Goal: Contribute content: Add original content to the website for others to see

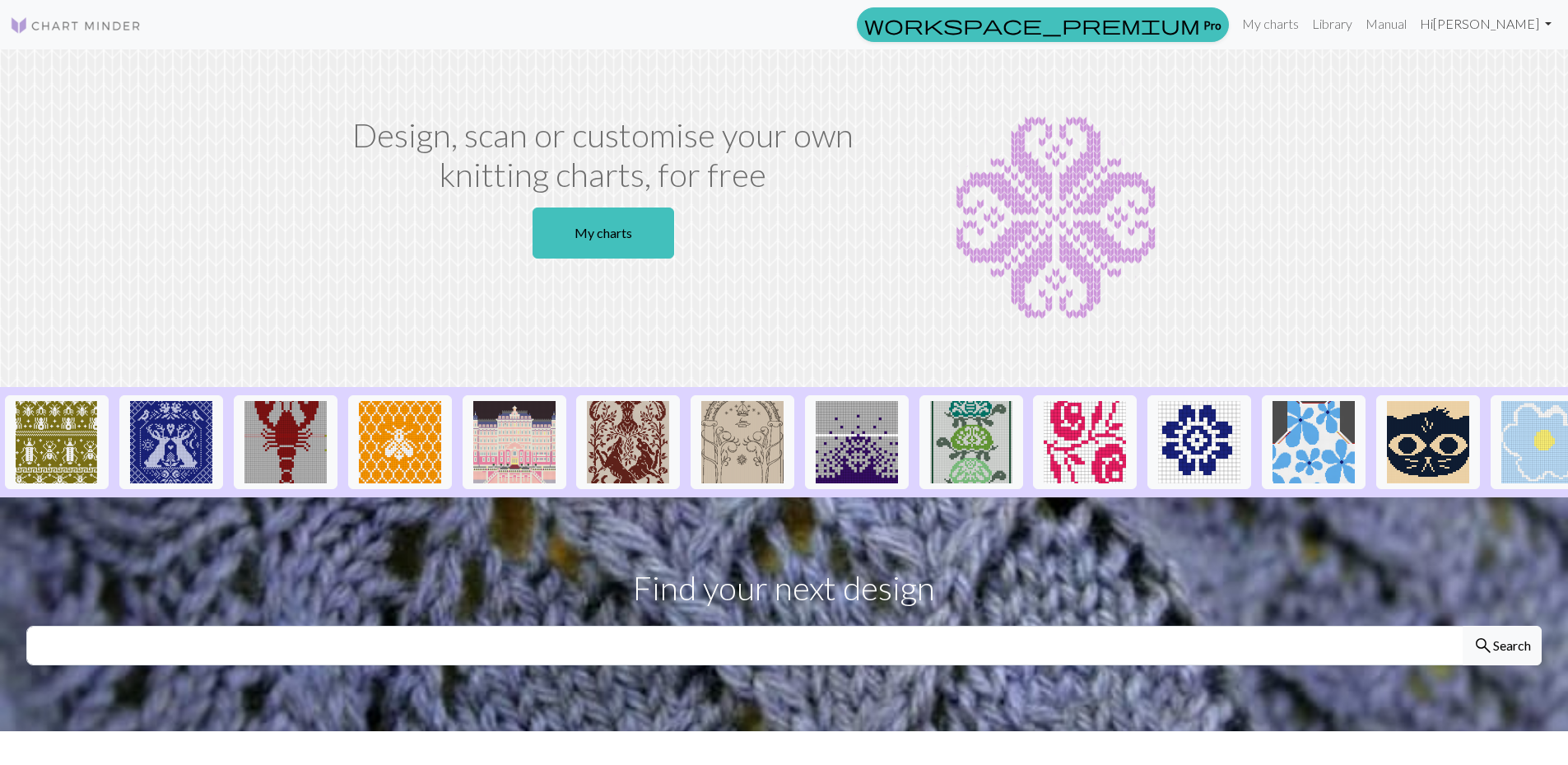
click at [1520, 26] on link "Hi [PERSON_NAME]" at bounding box center [1486, 24] width 145 height 33
click at [1402, 111] on section "Design, scan or customise your own knitting charts, for free My charts" at bounding box center [784, 217] width 1568 height 337
click at [1305, 31] on link "My charts" at bounding box center [1270, 24] width 70 height 33
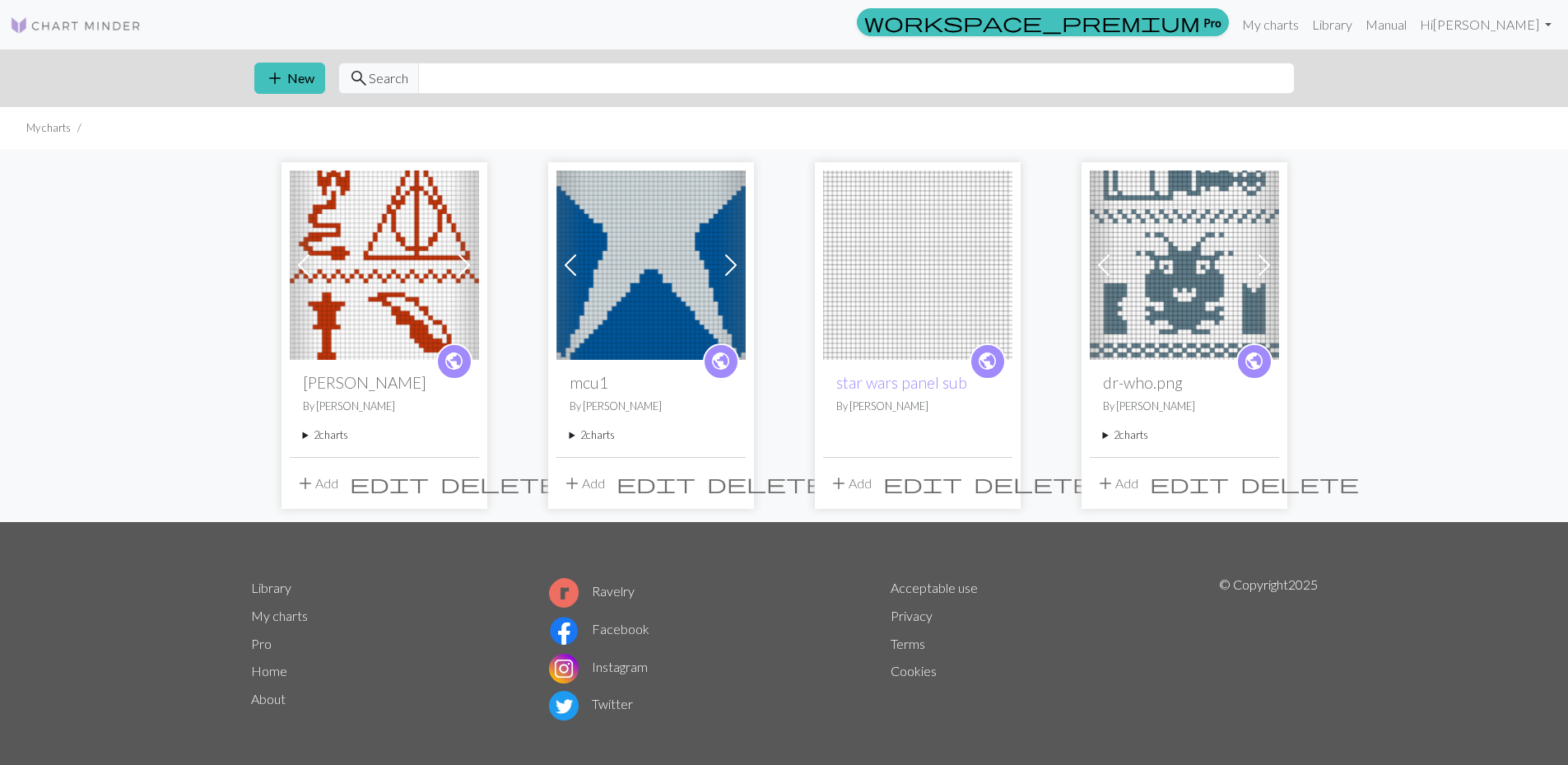
click at [712, 248] on img at bounding box center [650, 265] width 189 height 189
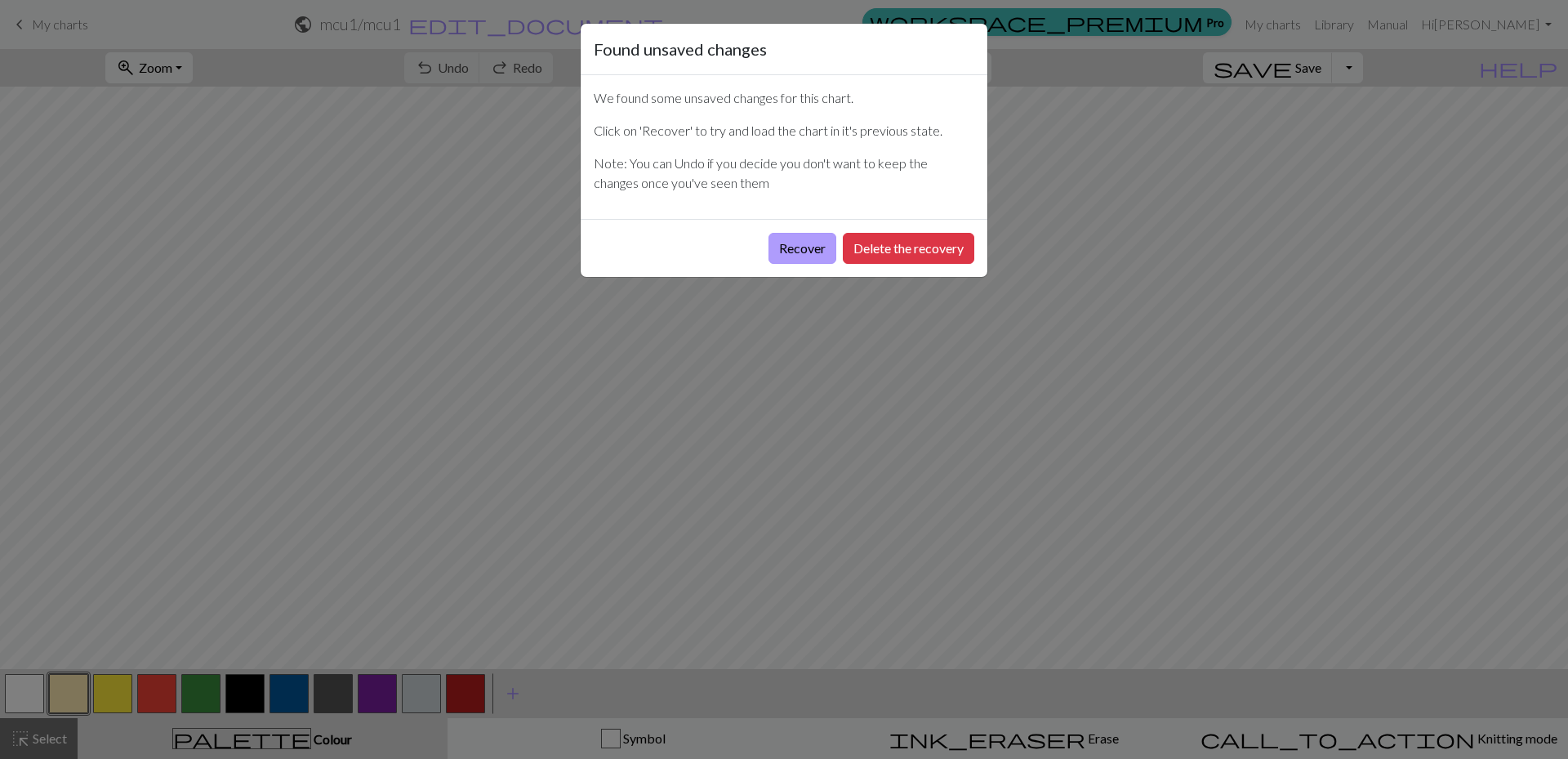
click at [804, 248] on button "Recover" at bounding box center [802, 249] width 68 height 31
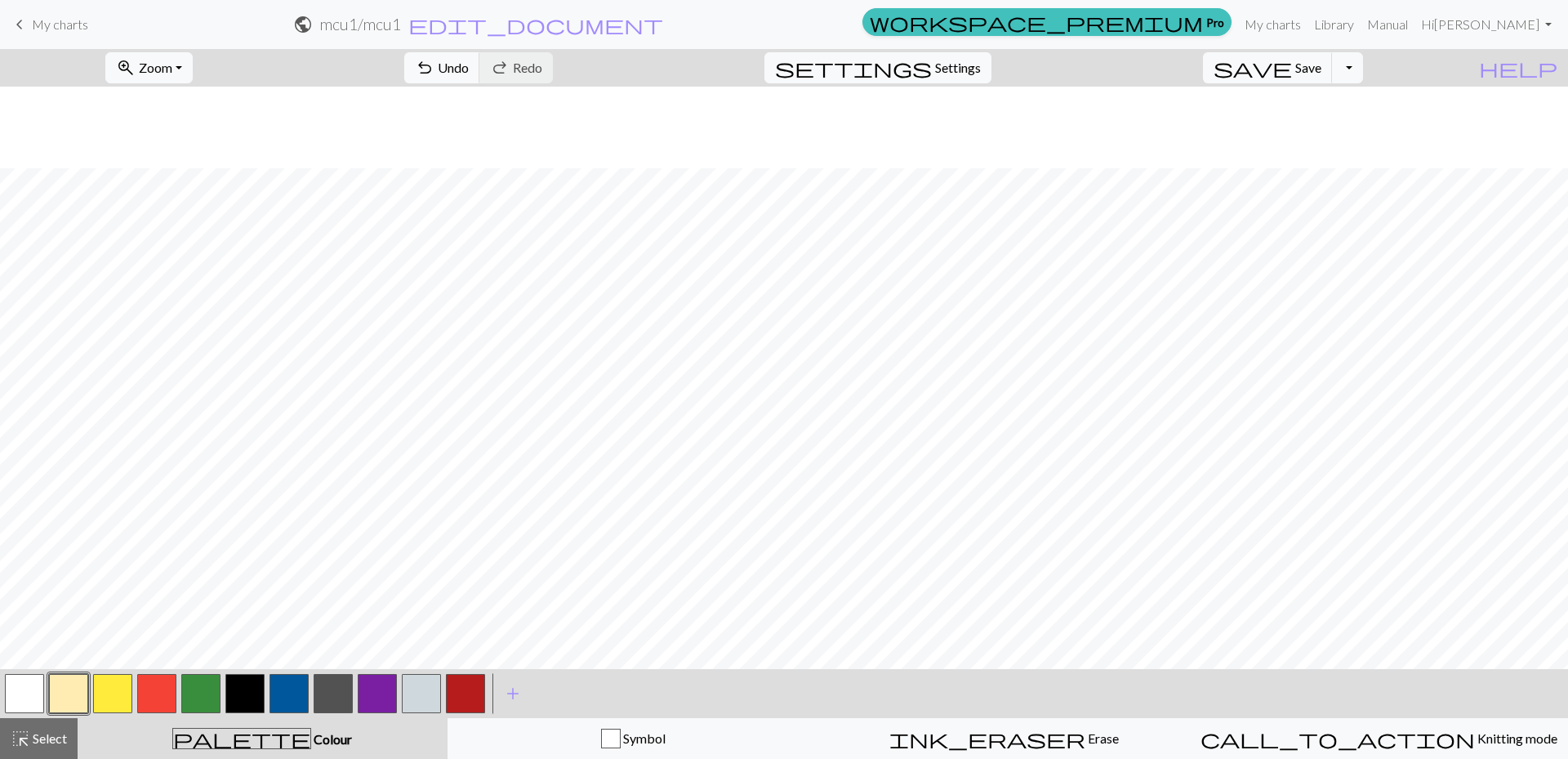
scroll to position [2613, 0]
click at [376, 704] on button "button" at bounding box center [377, 693] width 39 height 39
click at [209, 693] on button "button" at bounding box center [201, 693] width 39 height 39
drag, startPoint x: 365, startPoint y: 696, endPoint x: 376, endPoint y: 681, distance: 18.6
click at [366, 695] on button "button" at bounding box center [377, 693] width 39 height 39
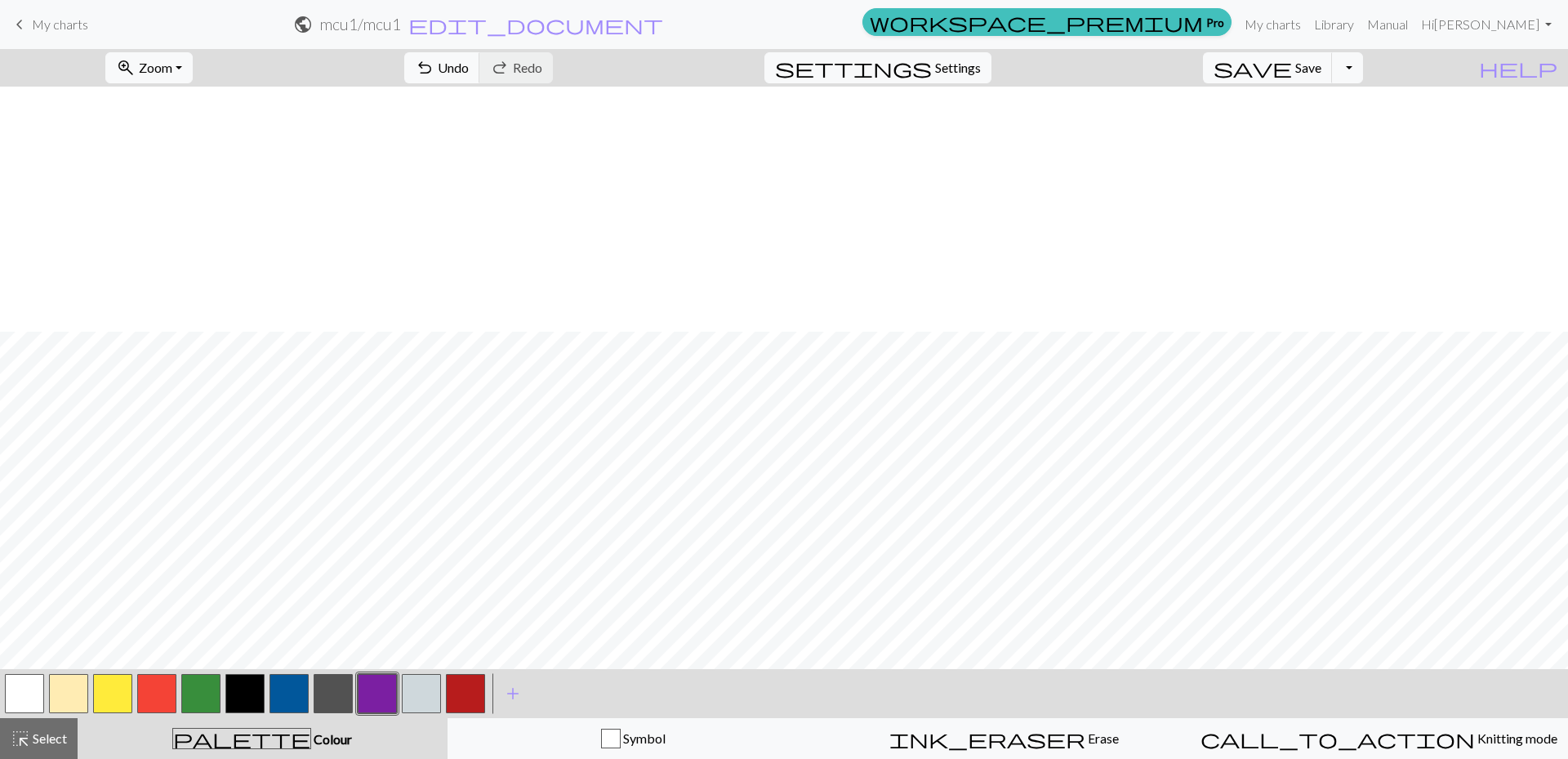
scroll to position [2777, 0]
click at [206, 690] on button "button" at bounding box center [201, 693] width 39 height 39
click at [368, 685] on button "button" at bounding box center [377, 693] width 39 height 39
click at [200, 695] on button "button" at bounding box center [201, 693] width 39 height 39
click at [1291, 70] on span "save" at bounding box center [1252, 68] width 78 height 23
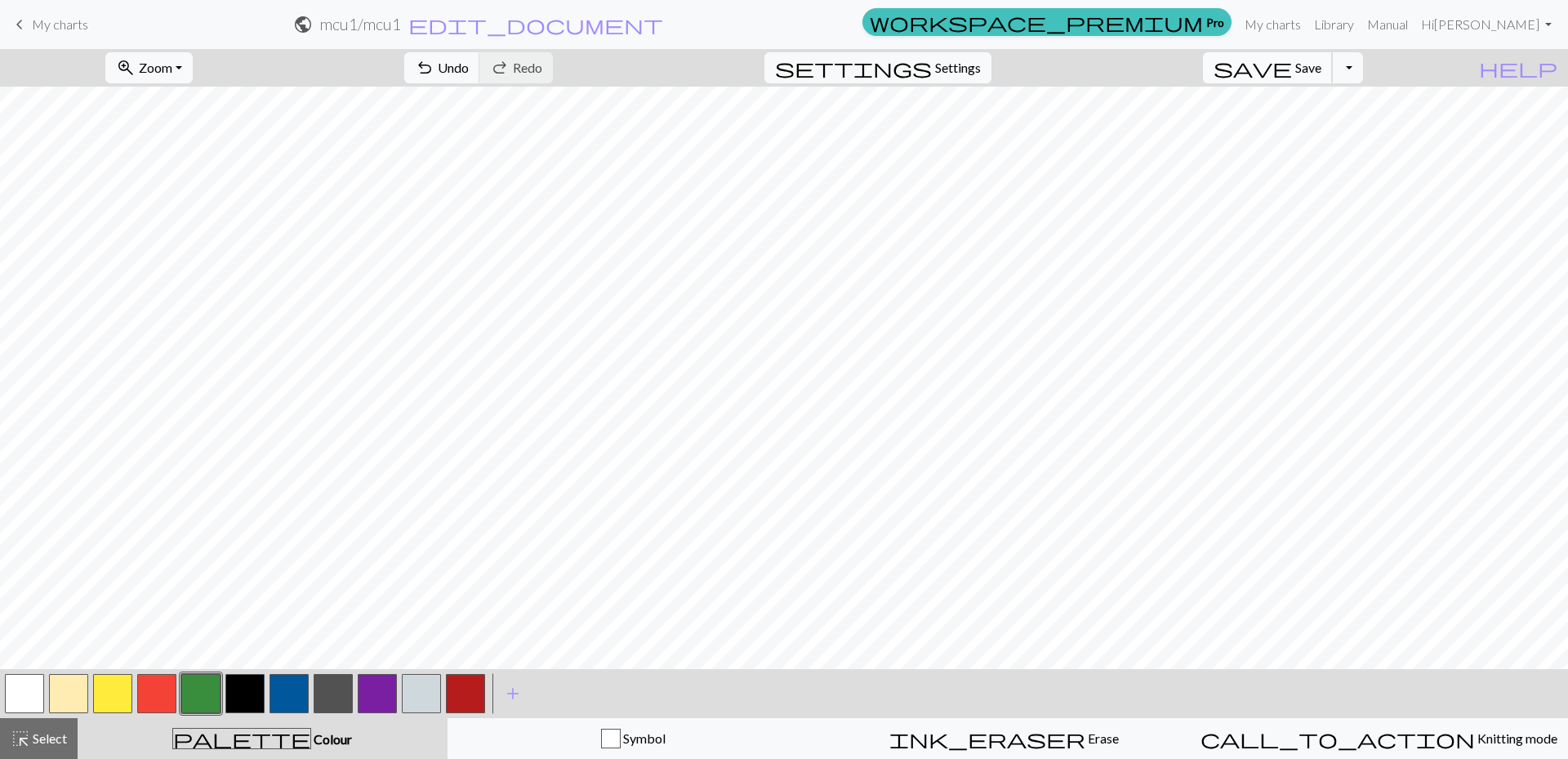
click at [1291, 56] on span "save" at bounding box center [1252, 68] width 78 height 23
click at [1291, 64] on span "save" at bounding box center [1252, 68] width 78 height 23
click at [367, 686] on button "button" at bounding box center [377, 693] width 39 height 39
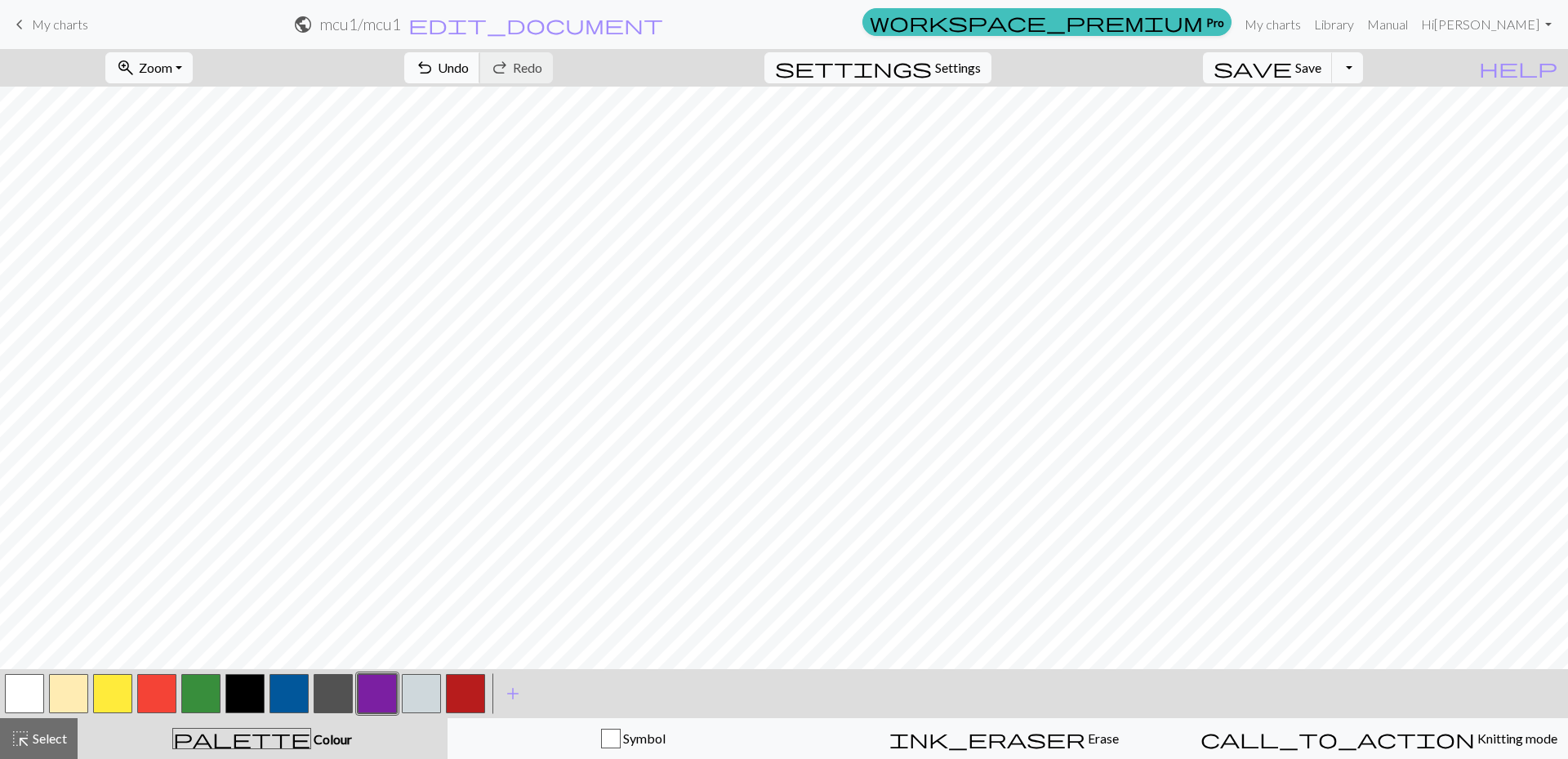
click at [469, 64] on span "Undo" at bounding box center [453, 67] width 31 height 16
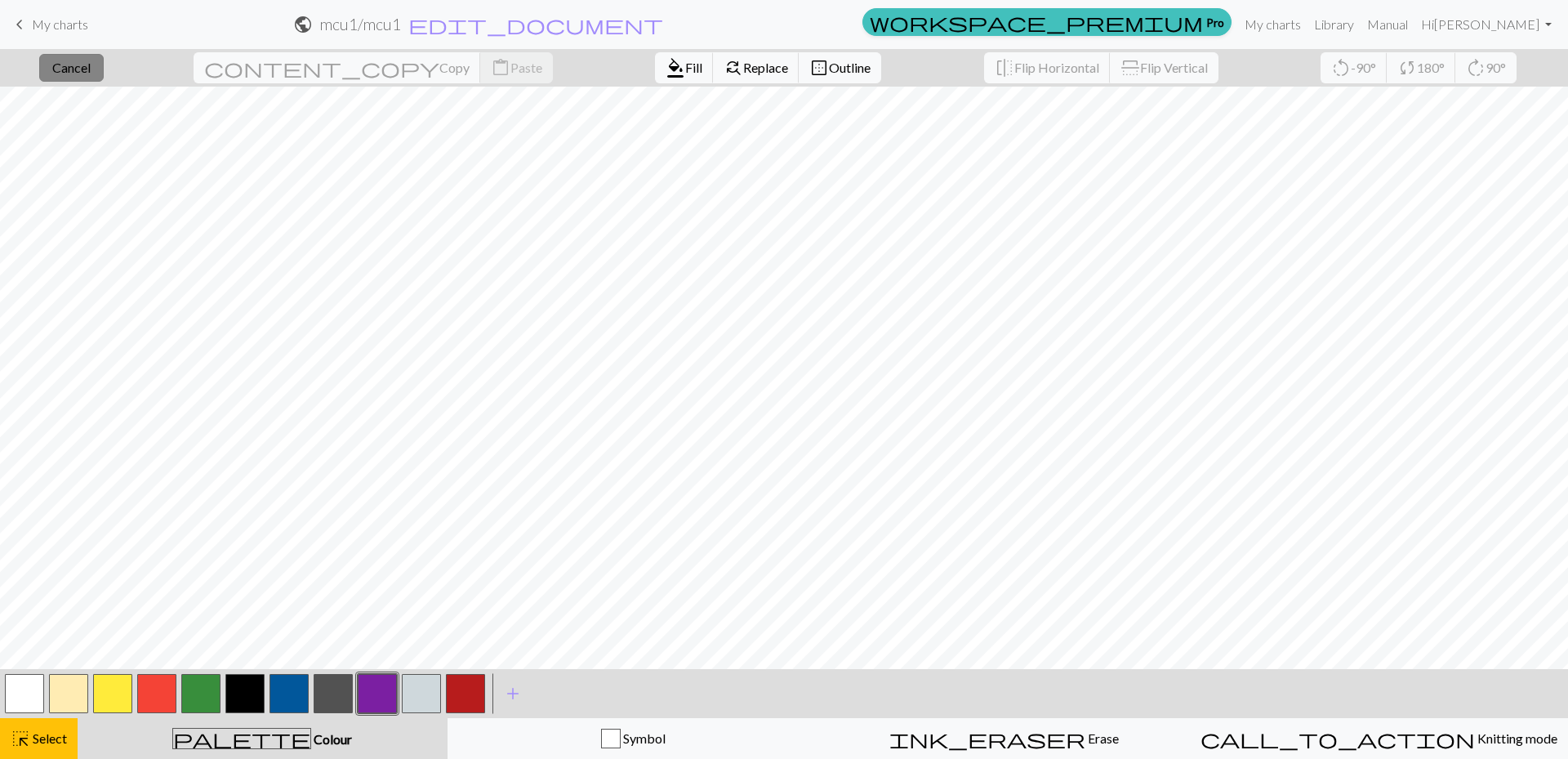
click at [104, 79] on button "close Cancel" at bounding box center [71, 68] width 64 height 28
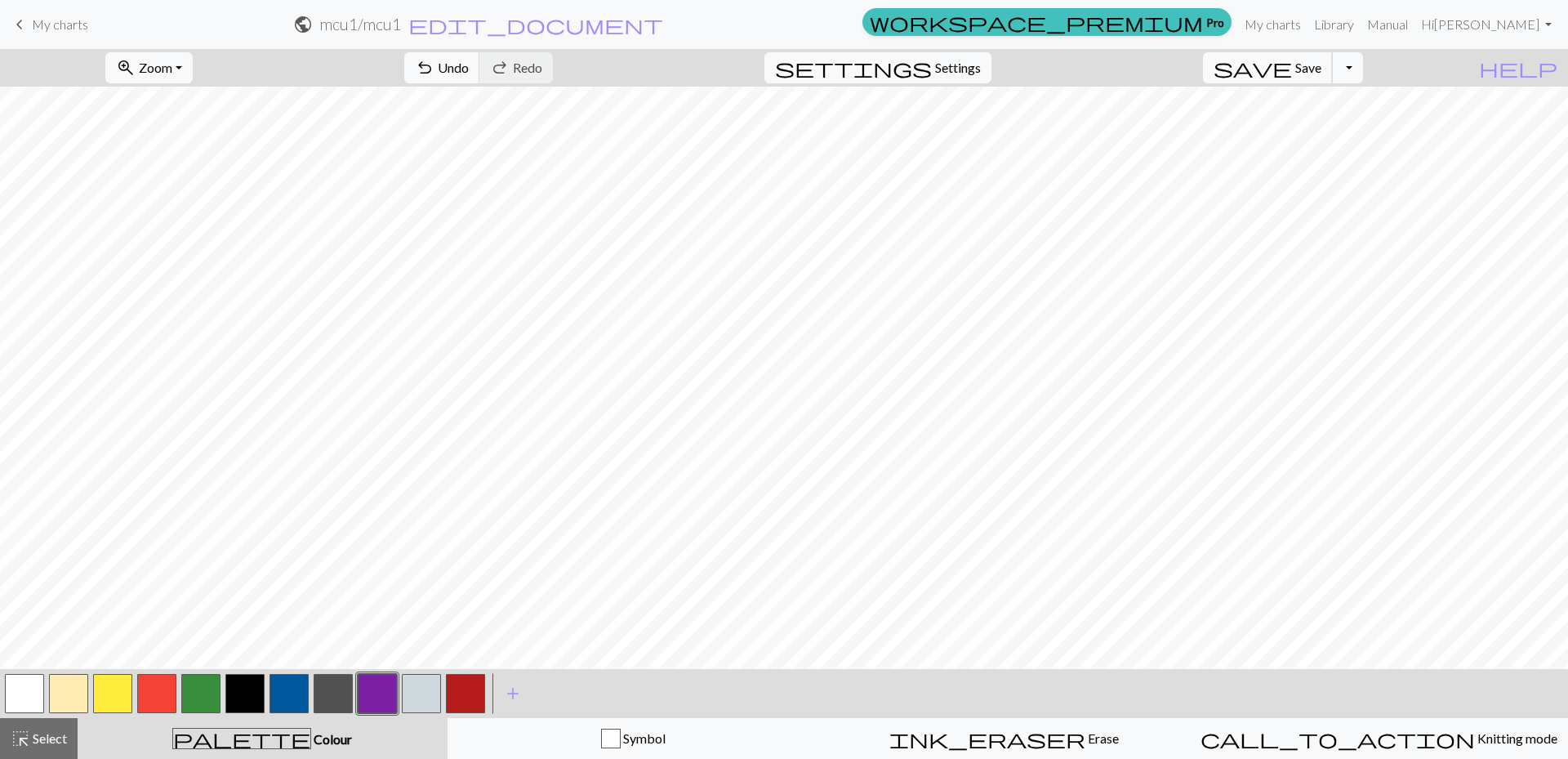
drag, startPoint x: 1306, startPoint y: 69, endPoint x: 1292, endPoint y: 83, distance: 19.8
click at [1291, 73] on span "save" at bounding box center [1252, 68] width 78 height 23
click at [112, 699] on button "button" at bounding box center [112, 693] width 39 height 39
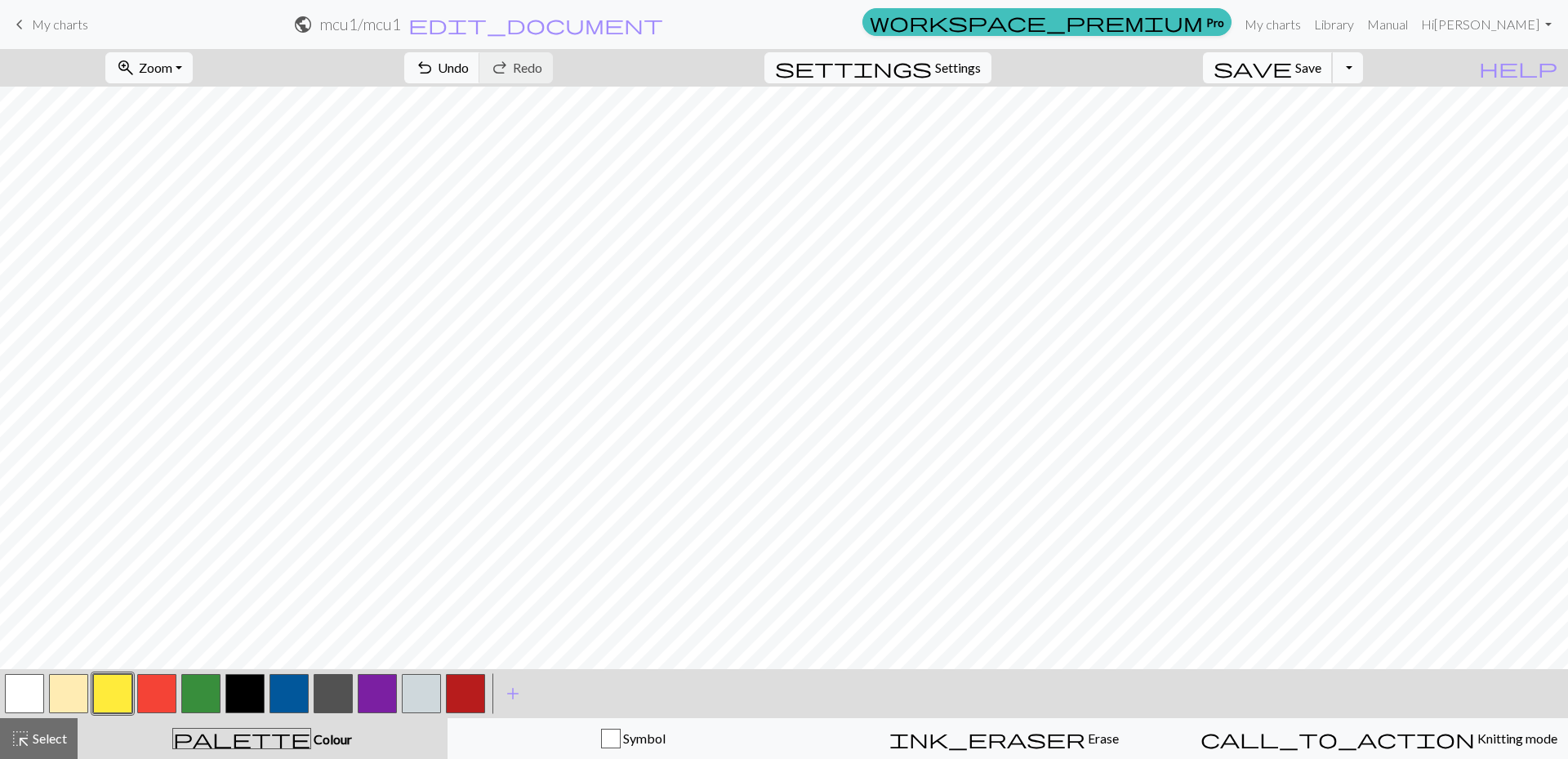
drag, startPoint x: 1308, startPoint y: 71, endPoint x: 1296, endPoint y: 82, distance: 16.3
click at [1291, 73] on span "save" at bounding box center [1252, 68] width 78 height 23
drag, startPoint x: 521, startPoint y: 69, endPoint x: 597, endPoint y: 32, distance: 84.5
click at [434, 70] on span "undo" at bounding box center [424, 68] width 20 height 23
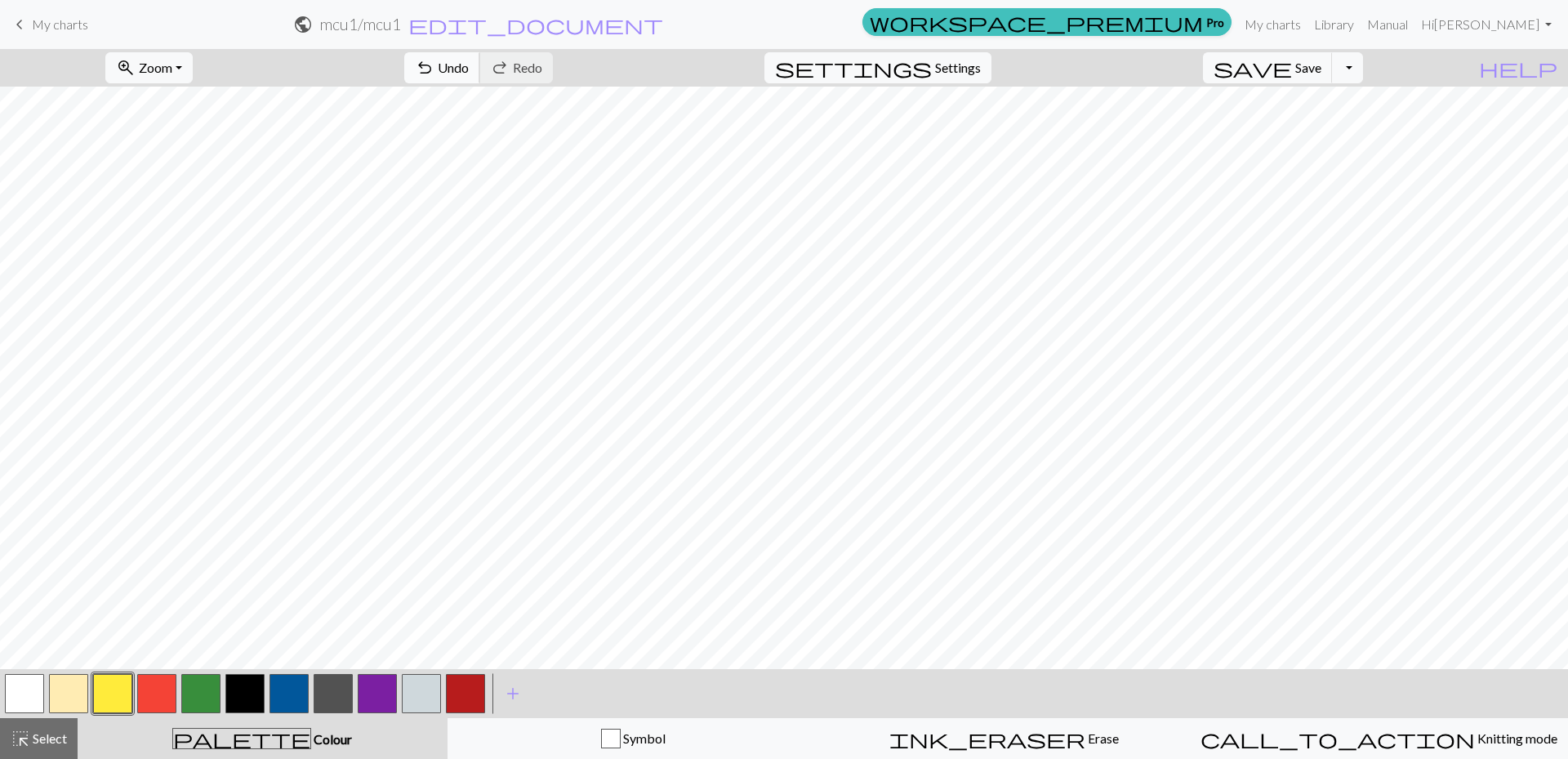
click at [480, 76] on button "undo Undo Undo" at bounding box center [442, 68] width 76 height 31
click at [469, 74] on span "Undo" at bounding box center [453, 67] width 31 height 16
click at [469, 66] on span "Undo" at bounding box center [453, 67] width 31 height 16
drag, startPoint x: 153, startPoint y: 685, endPoint x: 160, endPoint y: 666, distance: 20.2
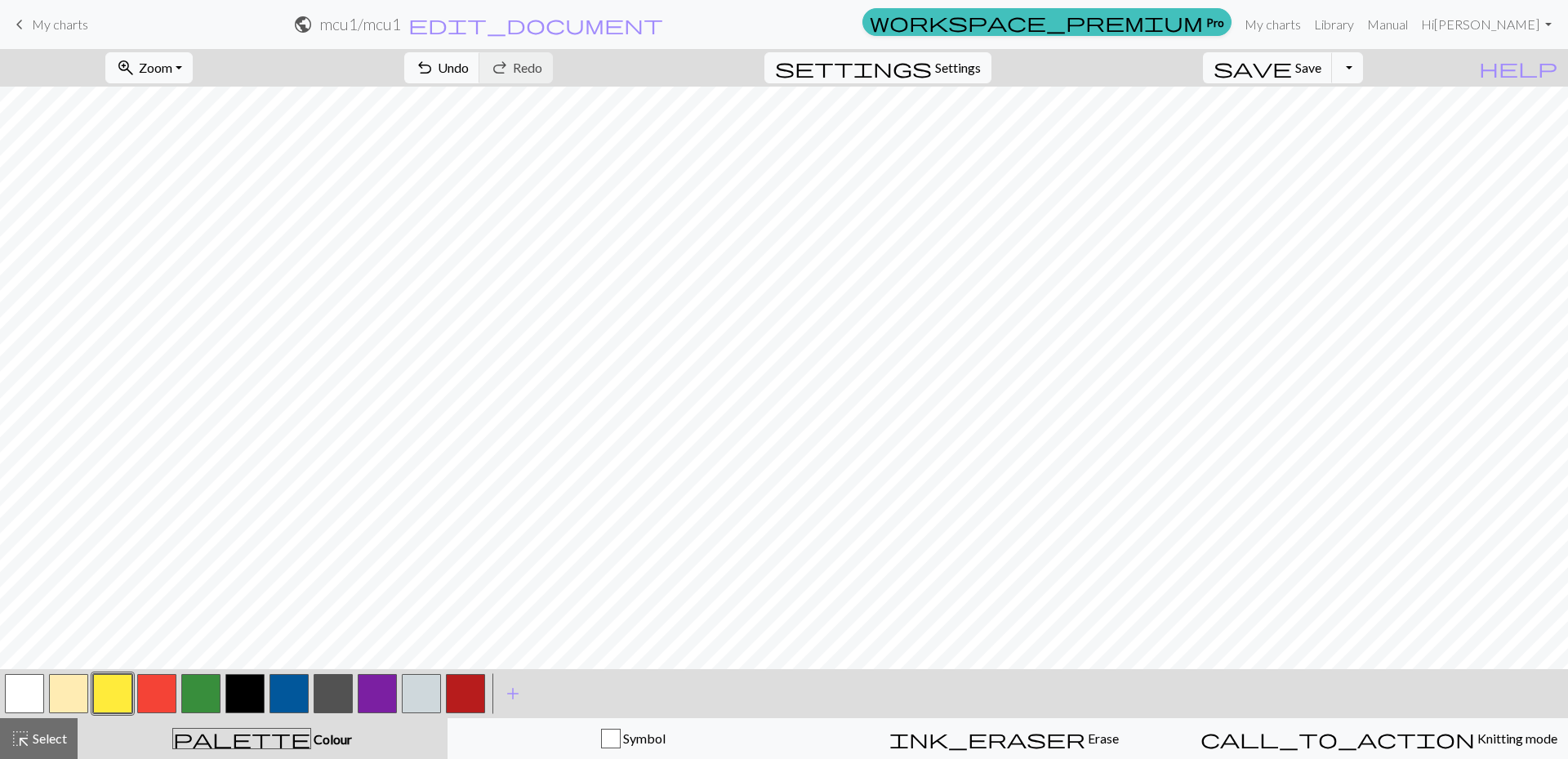
click at [153, 684] on button "button" at bounding box center [156, 693] width 39 height 39
click at [116, 695] on button "button" at bounding box center [112, 693] width 39 height 39
click at [1321, 65] on span "Save" at bounding box center [1308, 67] width 26 height 16
click at [480, 78] on button "undo Undo Undo" at bounding box center [442, 68] width 76 height 31
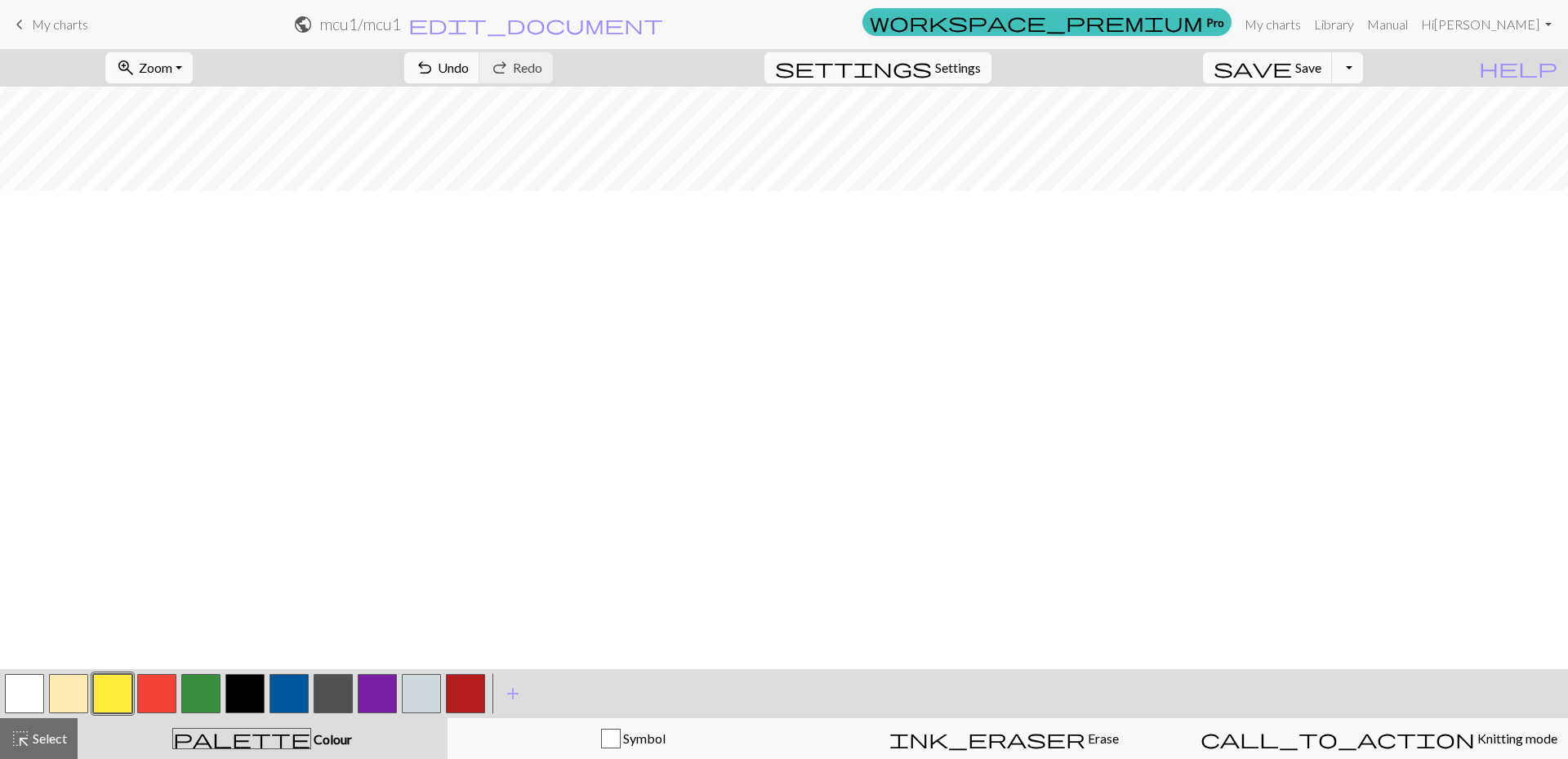
scroll to position [3914, 0]
click at [1321, 71] on span "Save" at bounding box center [1308, 67] width 26 height 16
click at [135, 68] on span "zoom_in" at bounding box center [126, 68] width 20 height 23
click at [183, 97] on button "Fit all" at bounding box center [171, 104] width 129 height 26
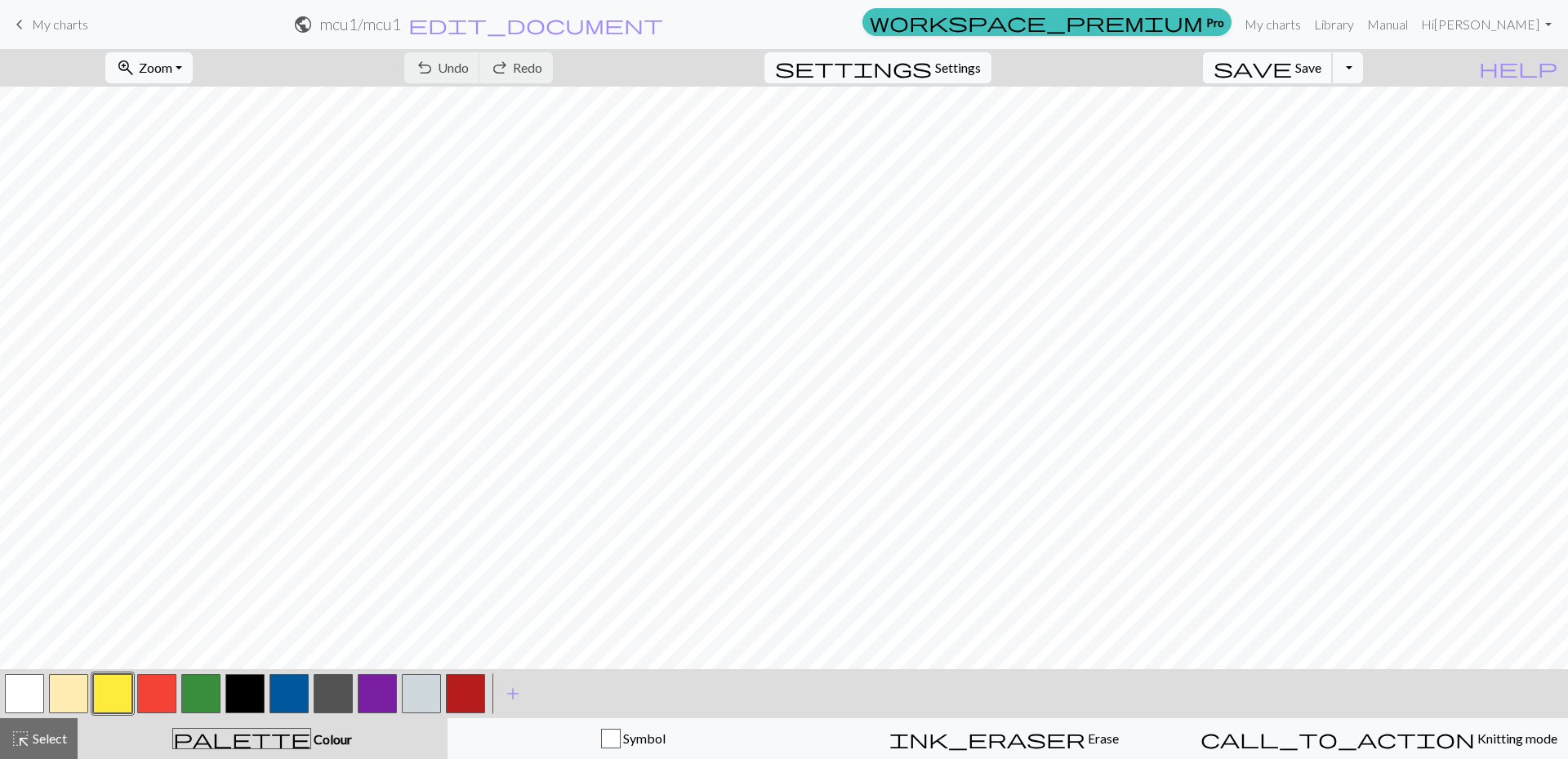
click at [1333, 76] on button "save Save Save" at bounding box center [1267, 68] width 130 height 31
click at [1307, 21] on link "My charts" at bounding box center [1272, 25] width 69 height 33
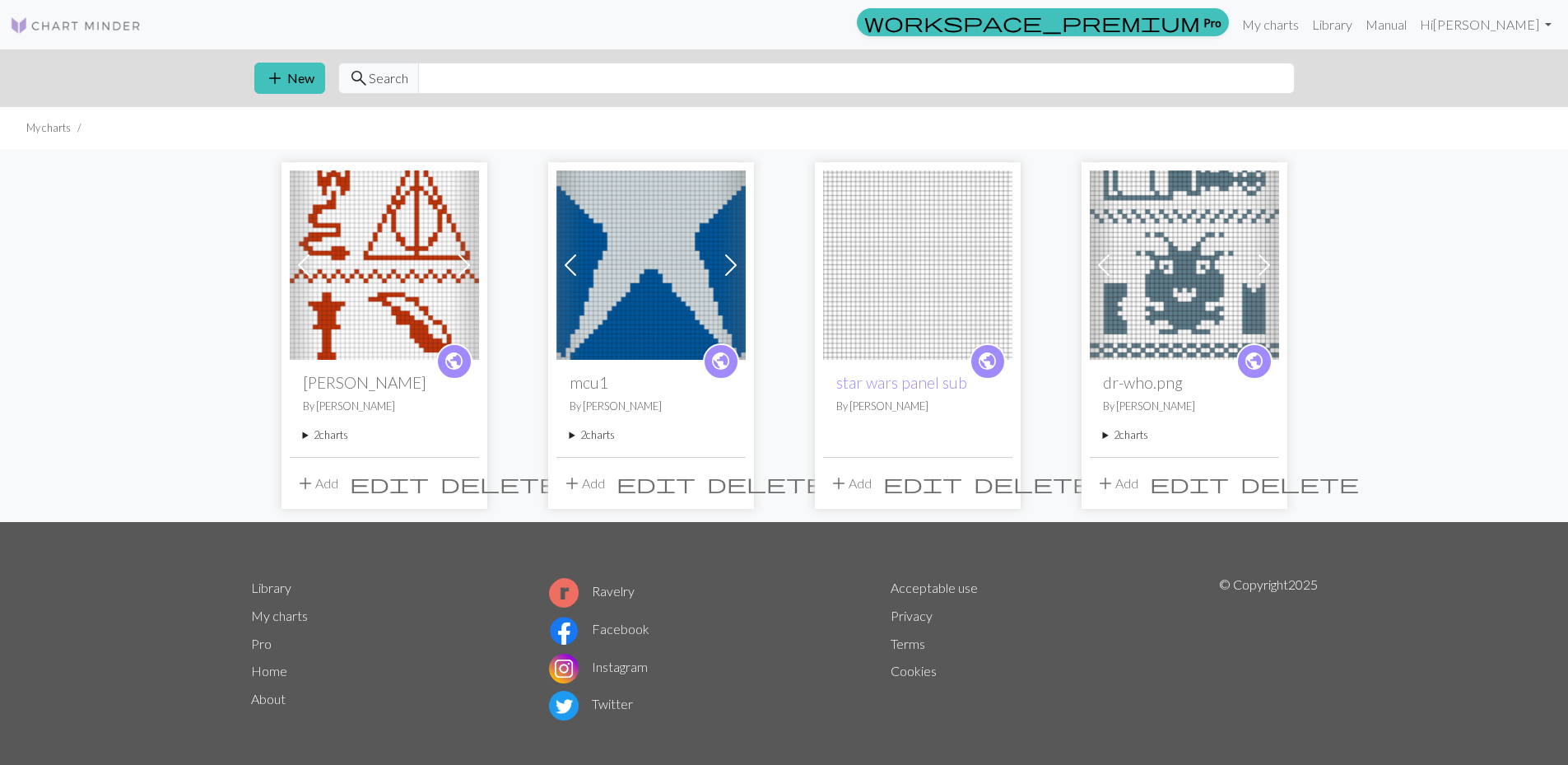
click at [727, 256] on span at bounding box center [731, 266] width 27 height 27
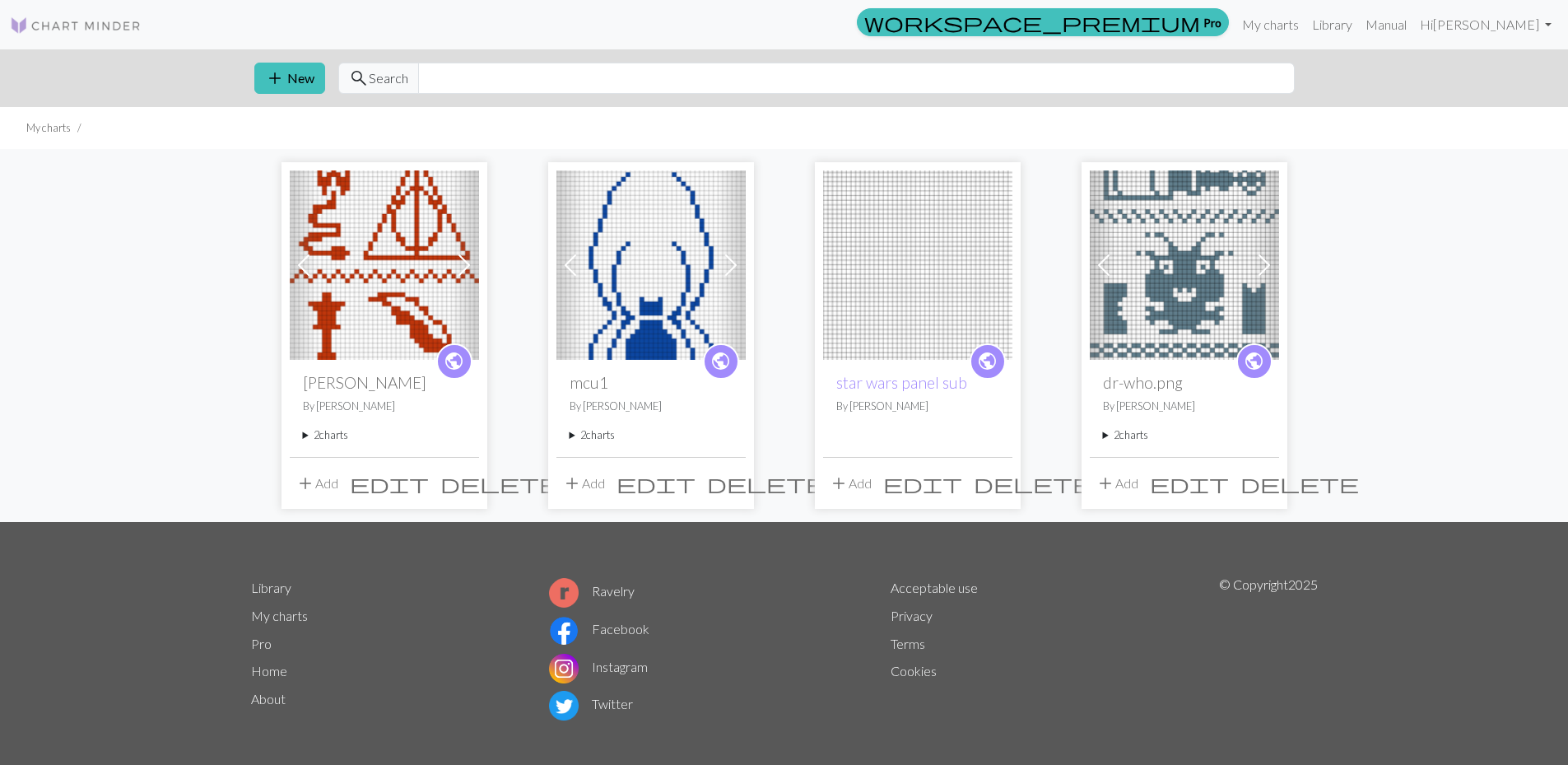
click at [650, 264] on img at bounding box center [650, 265] width 189 height 189
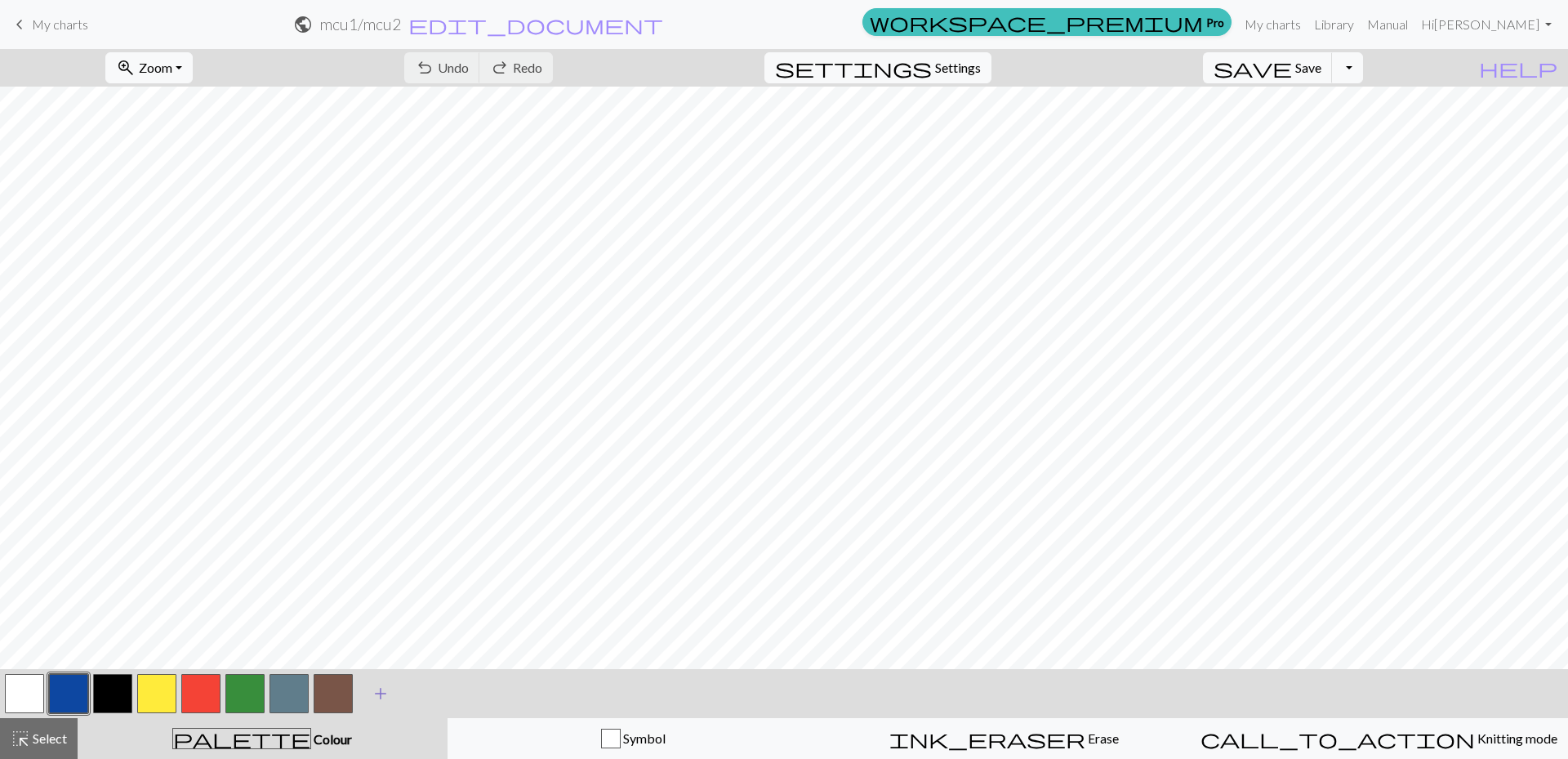
click at [376, 690] on span "add" at bounding box center [381, 694] width 20 height 23
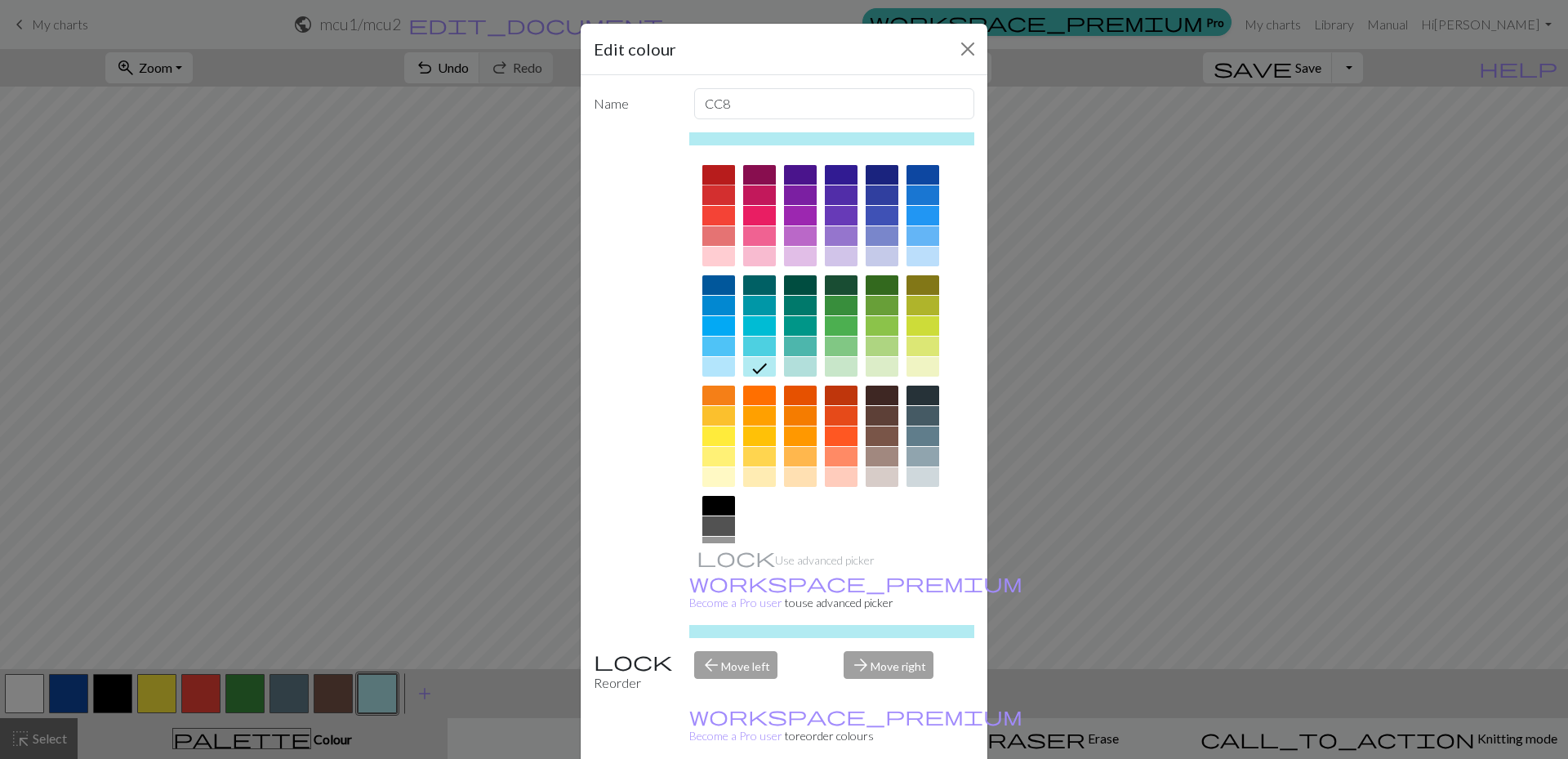
click at [716, 168] on div at bounding box center [718, 175] width 33 height 20
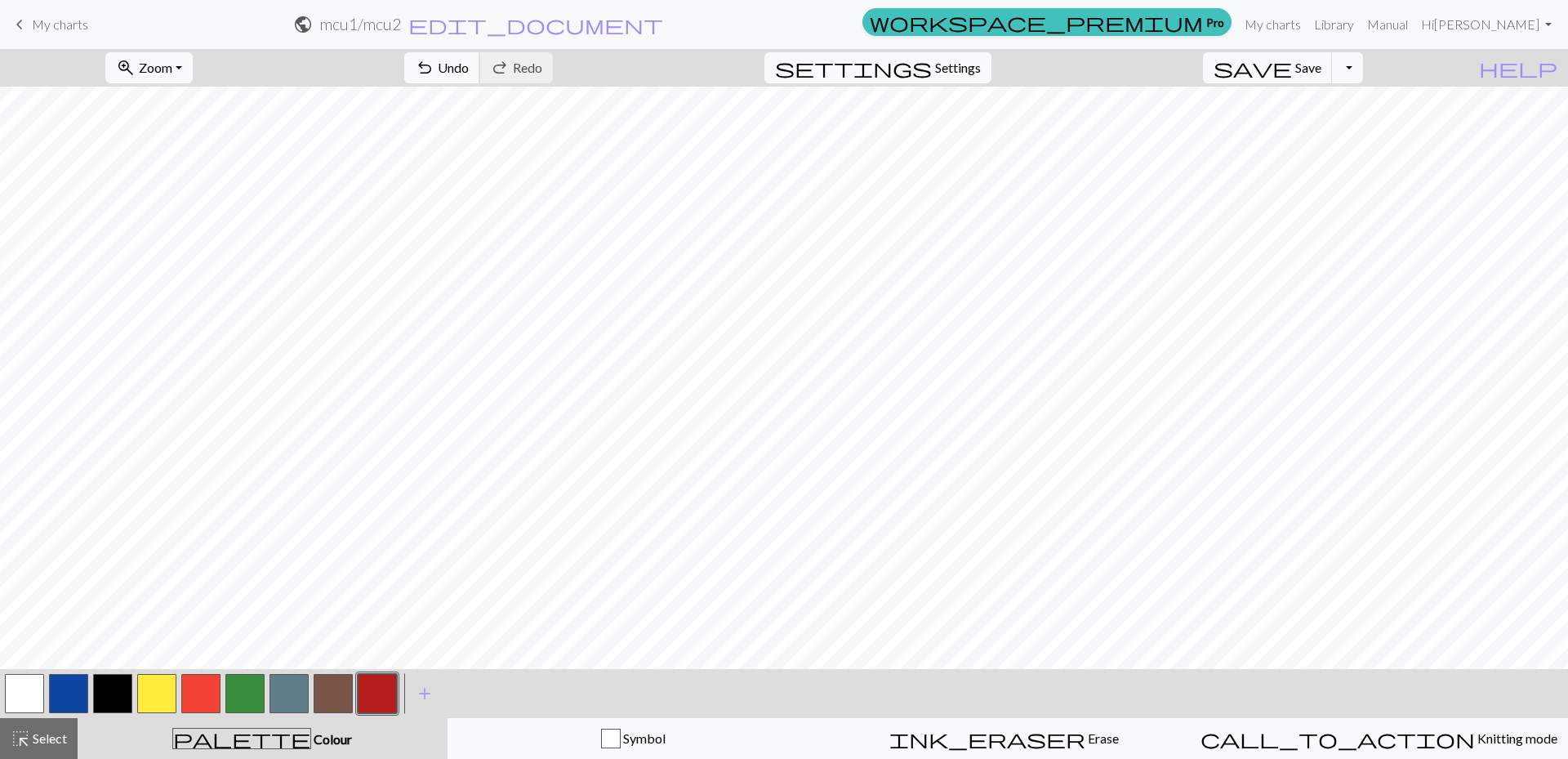
click at [469, 70] on span "Undo" at bounding box center [453, 67] width 31 height 16
click at [426, 695] on span "add" at bounding box center [424, 694] width 20 height 23
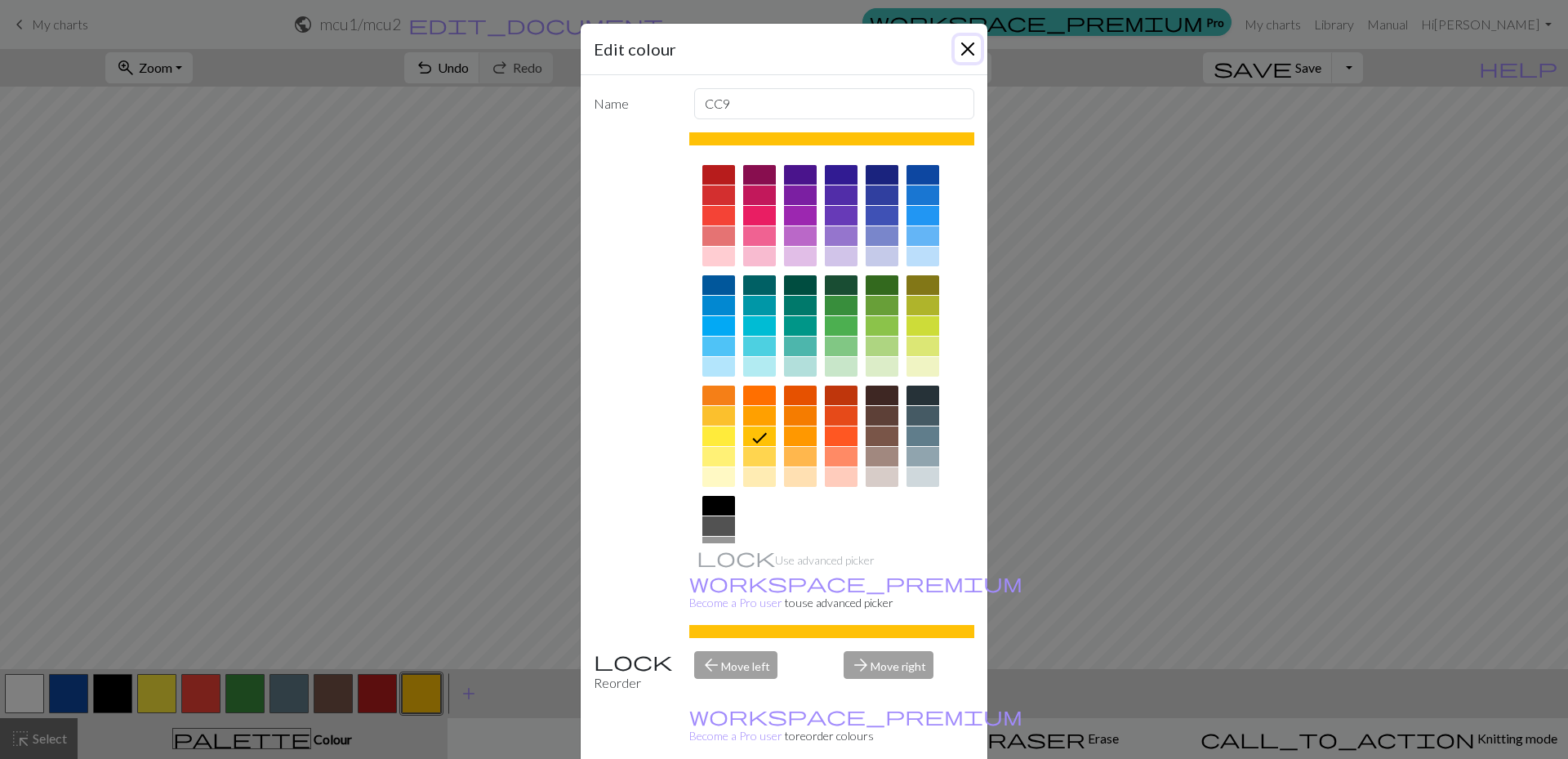
click at [967, 47] on button "Close" at bounding box center [968, 50] width 26 height 26
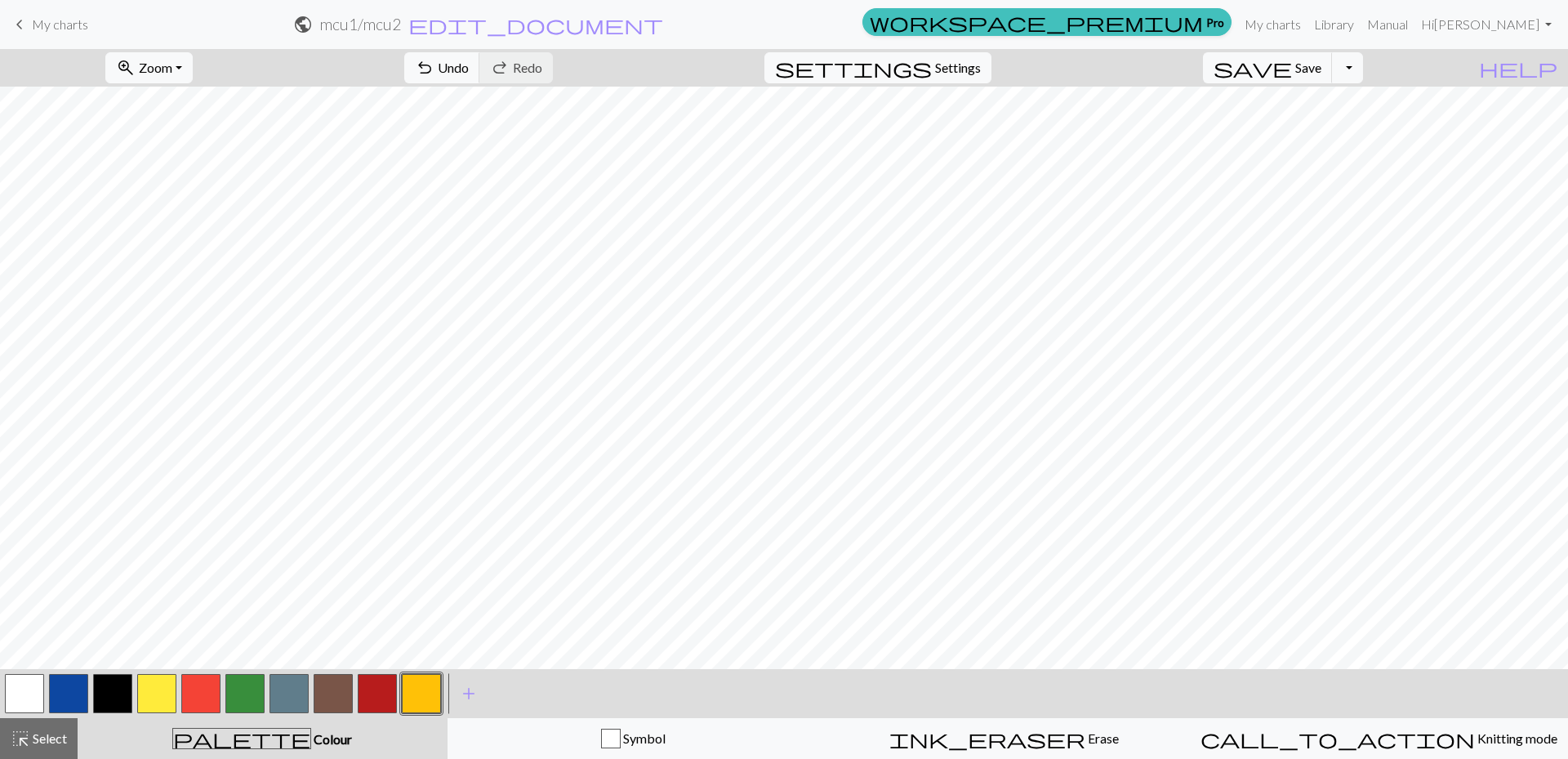
click at [28, 700] on button "button" at bounding box center [24, 693] width 39 height 39
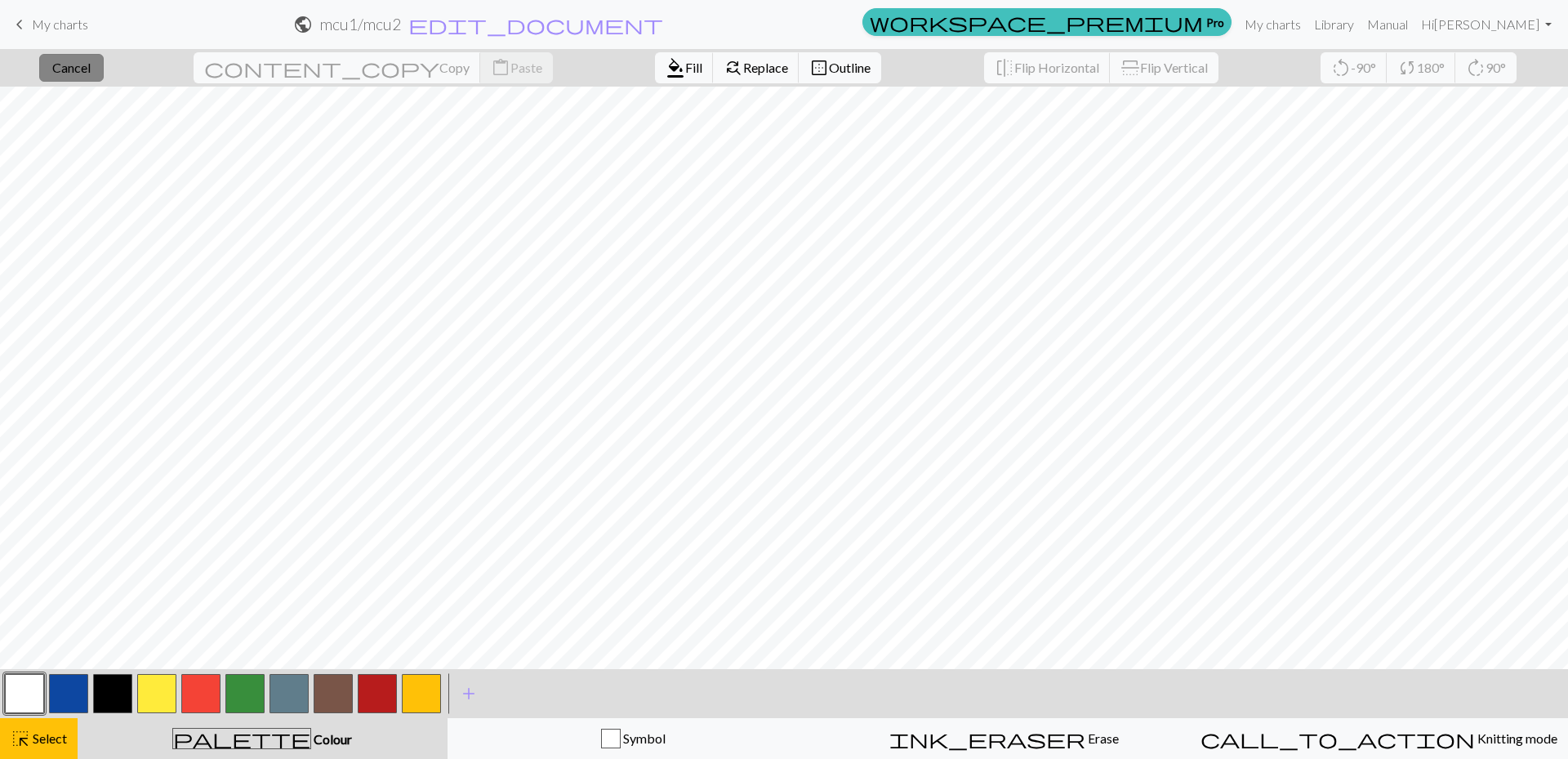
click at [91, 62] on span "Cancel" at bounding box center [71, 67] width 38 height 16
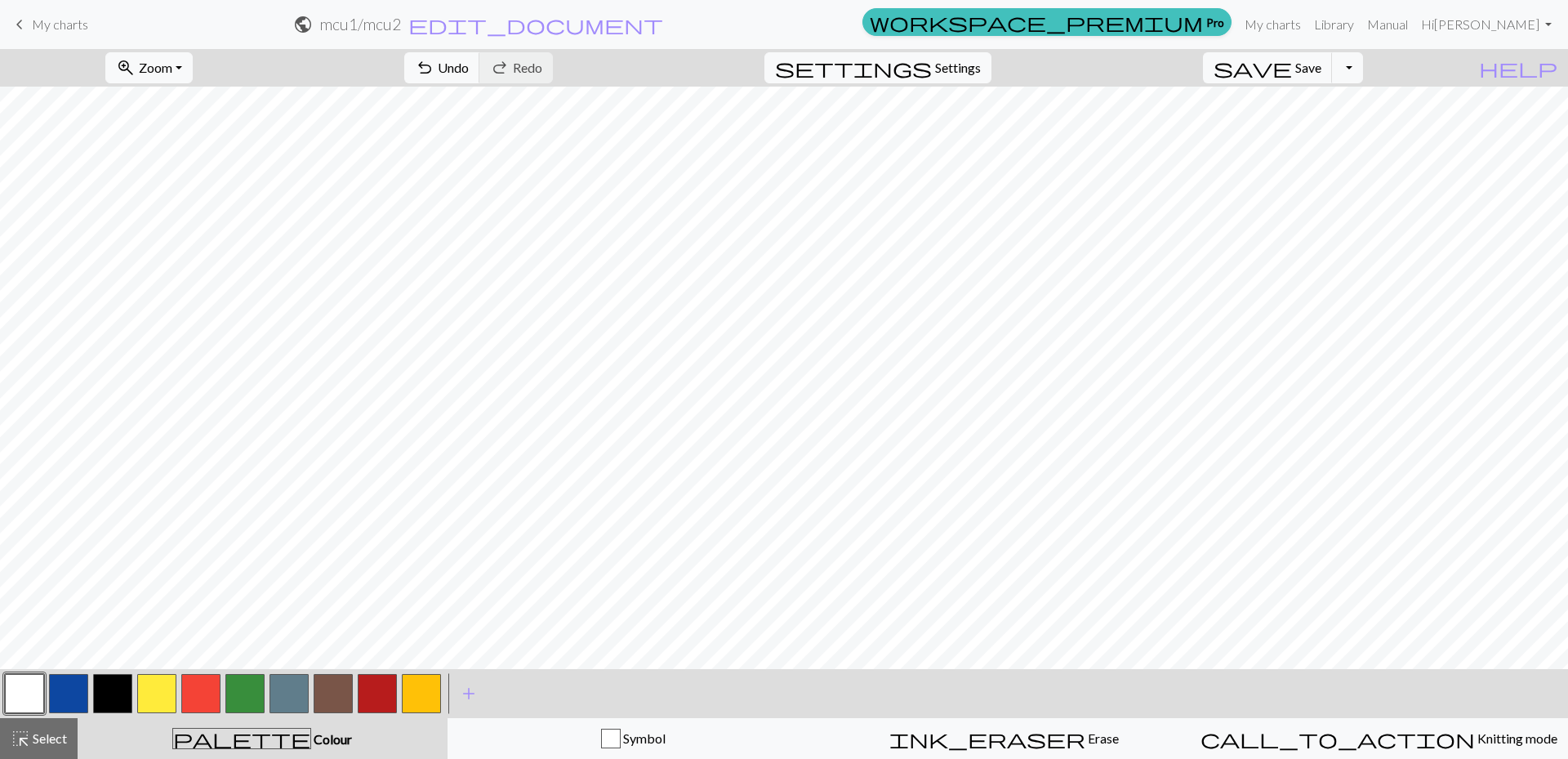
click at [369, 691] on button "button" at bounding box center [377, 693] width 39 height 39
click at [36, 697] on button "button" at bounding box center [24, 693] width 39 height 39
drag, startPoint x: 383, startPoint y: 700, endPoint x: 399, endPoint y: 696, distance: 16.5
click at [399, 696] on div at bounding box center [377, 693] width 44 height 44
click at [376, 685] on button "button" at bounding box center [377, 693] width 39 height 39
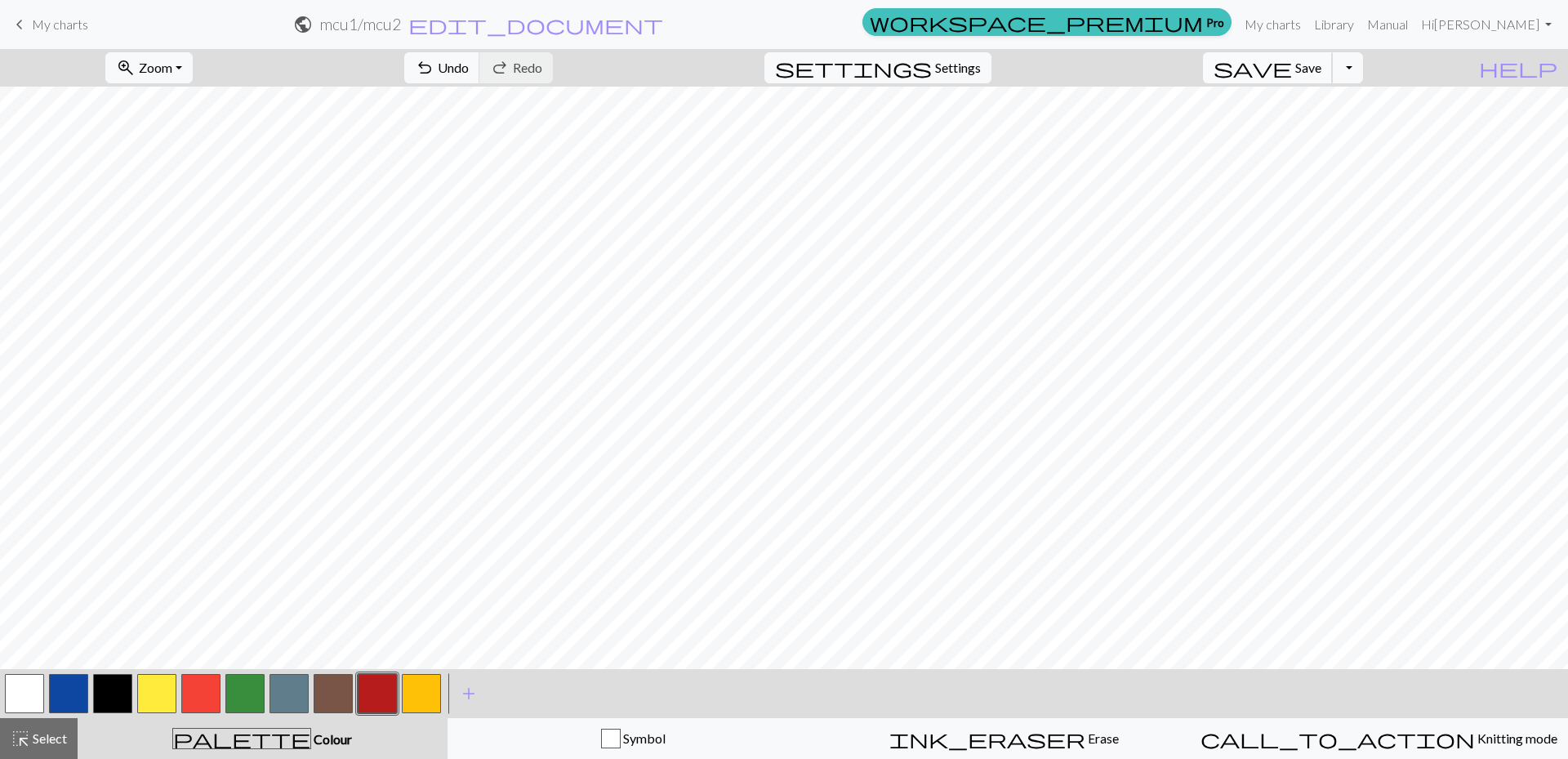
click at [1297, 67] on button "save Save Save" at bounding box center [1267, 68] width 130 height 31
click at [211, 703] on button "button" at bounding box center [201, 693] width 39 height 39
drag, startPoint x: 535, startPoint y: 72, endPoint x: 607, endPoint y: 84, distance: 73.0
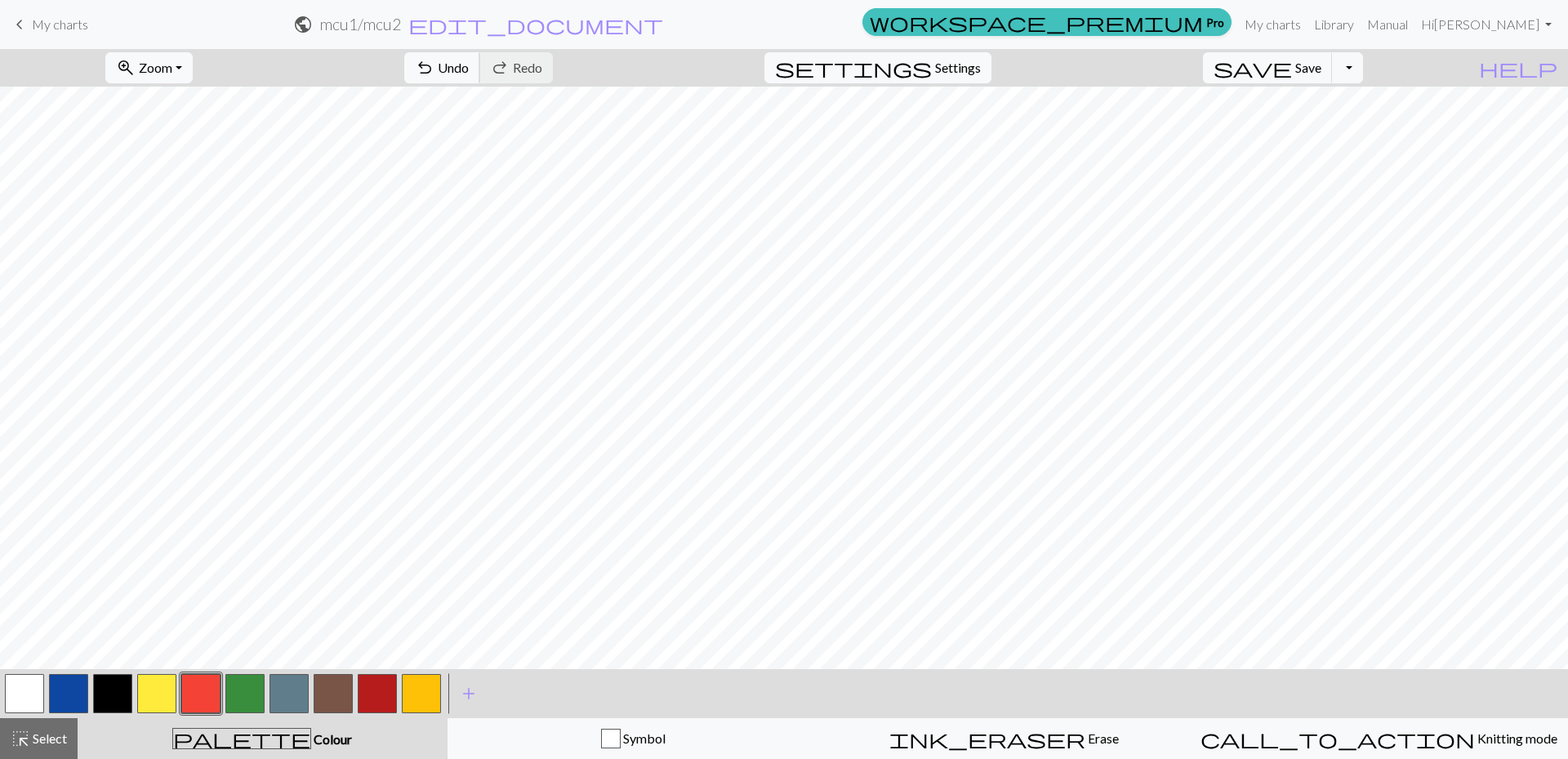
click at [480, 77] on button "undo Undo Undo" at bounding box center [442, 68] width 76 height 31
click at [1321, 74] on span "Save" at bounding box center [1308, 67] width 26 height 16
click at [161, 85] on div "zoom_in Zoom Zoom Fit all Fit width Fit height 50% 100% 150% 200%" at bounding box center [149, 67] width 111 height 37
click at [170, 68] on button "zoom_in Zoom Zoom" at bounding box center [149, 68] width 88 height 31
click at [166, 94] on button "Fit all" at bounding box center [171, 104] width 129 height 26
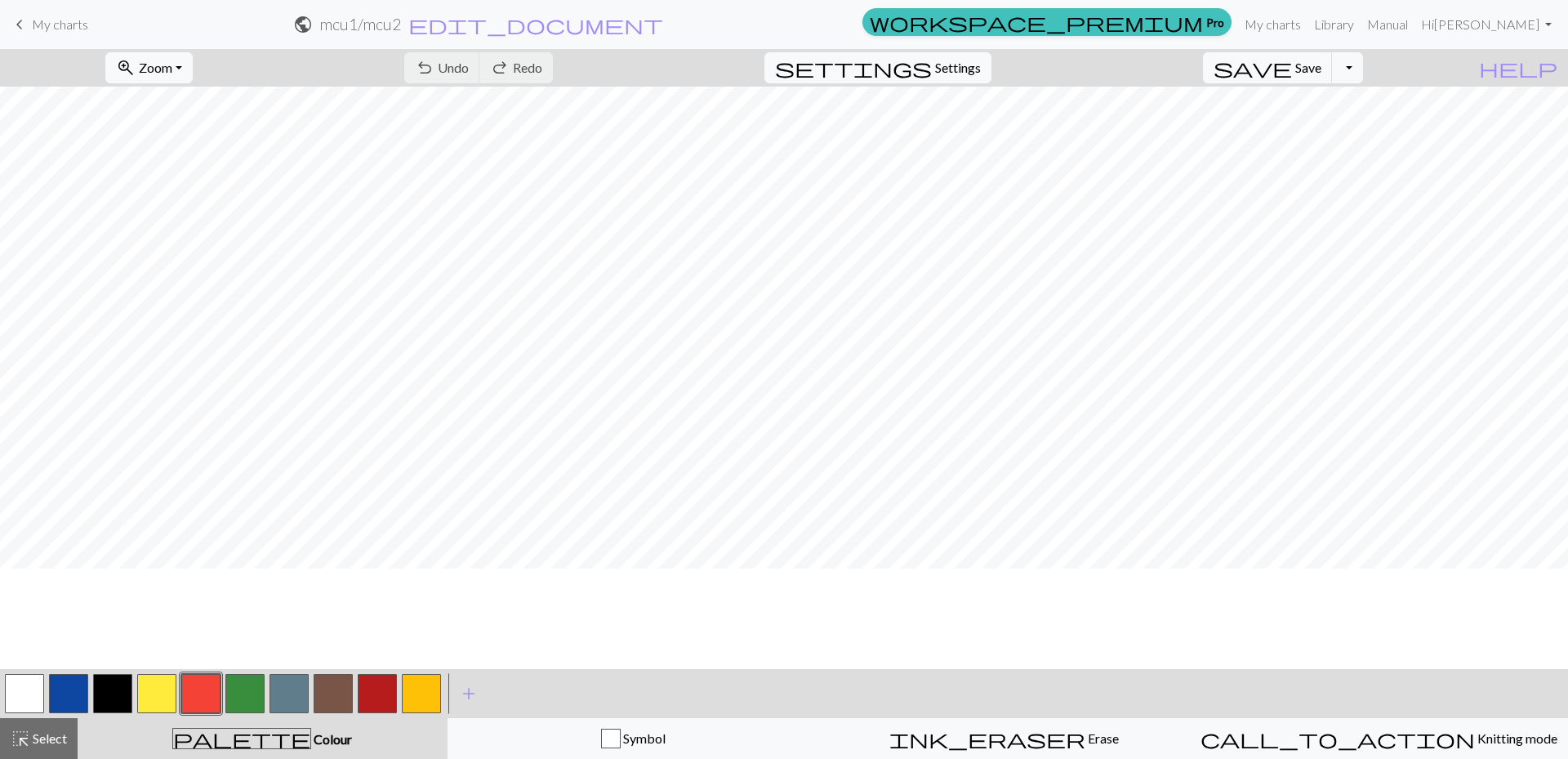
scroll to position [980, 0]
